Goal: Find specific page/section: Find specific page/section

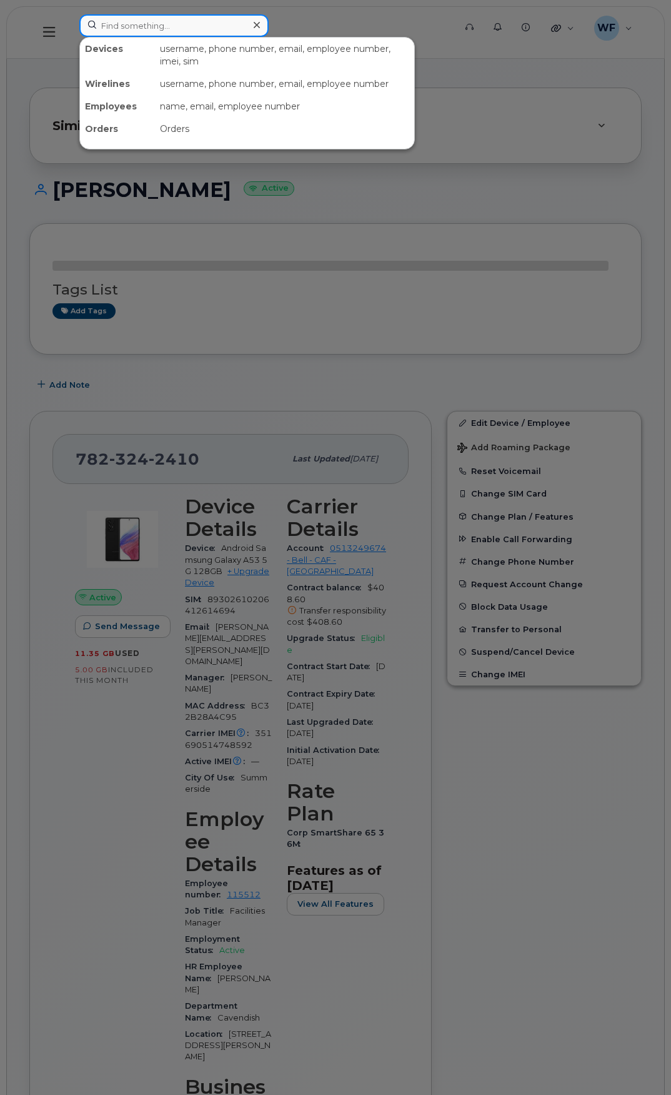
click at [138, 32] on input at bounding box center [173, 25] width 189 height 23
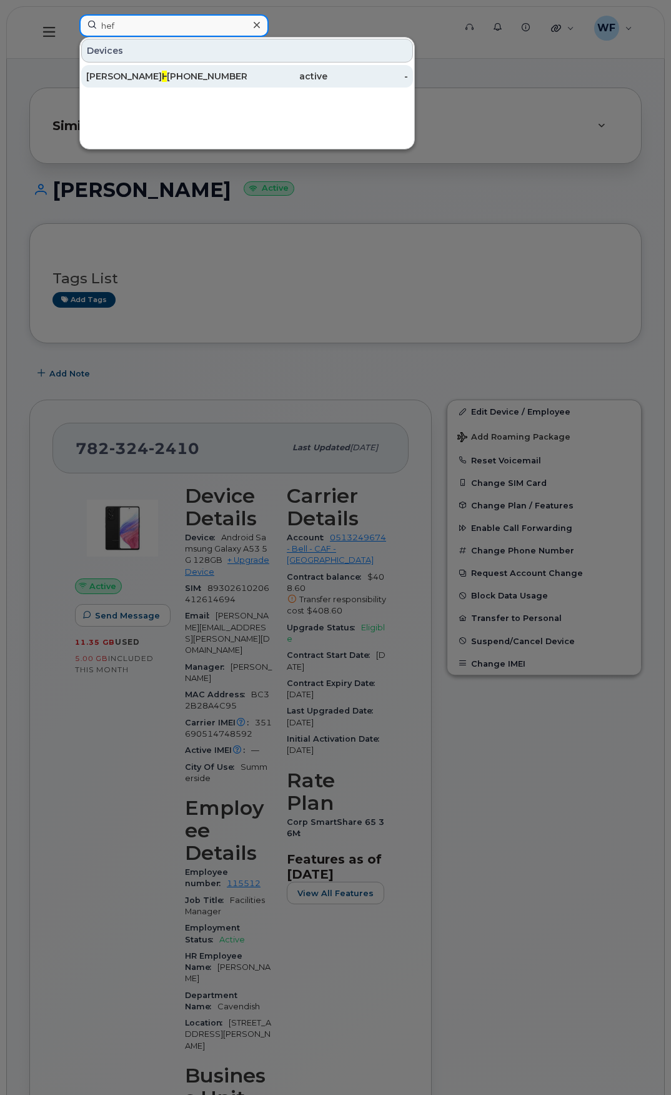
type input "hef"
click at [162, 73] on span "Hef" at bounding box center [170, 76] width 16 height 11
